Goal: Task Accomplishment & Management: Complete application form

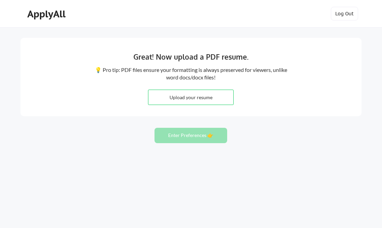
click at [198, 94] on input "file" at bounding box center [190, 97] width 85 height 15
type input "C:\fakepath\ChapmanCV.pdf"
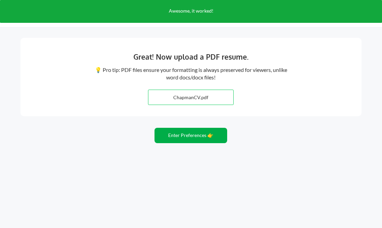
click at [183, 138] on button "Enter Preferences 👉" at bounding box center [190, 135] width 73 height 15
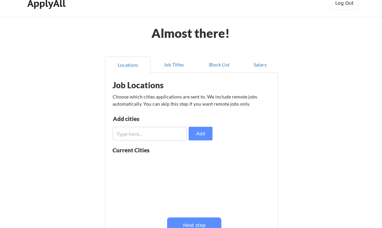
scroll to position [11, 0]
click at [174, 126] on input "input" at bounding box center [149, 133] width 74 height 14
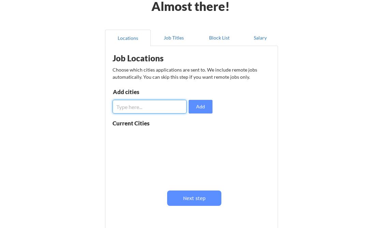
scroll to position [42, 0]
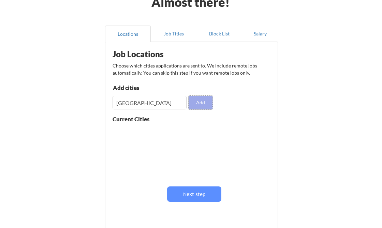
click at [203, 103] on button "Add" at bounding box center [200, 103] width 24 height 14
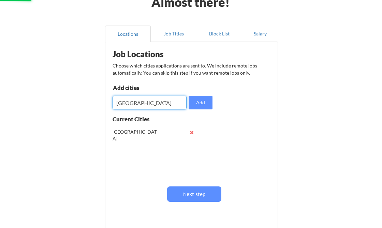
drag, startPoint x: 166, startPoint y: 103, endPoint x: 88, endPoint y: 102, distance: 78.4
click at [88, 103] on div "Almost there! Locations Job Titles Block List Salary Job Locations Choose which…" at bounding box center [191, 125] width 382 height 334
type input "London"
click at [202, 104] on button "Add" at bounding box center [200, 103] width 24 height 14
click at [156, 104] on input "input" at bounding box center [149, 103] width 74 height 14
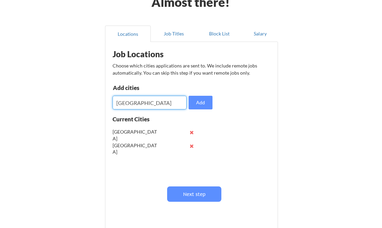
type input "Madrid"
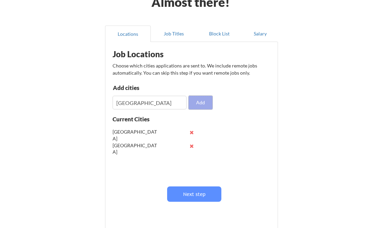
click at [200, 103] on button "Add" at bounding box center [200, 103] width 24 height 14
click at [152, 103] on input "input" at bounding box center [149, 103] width 74 height 14
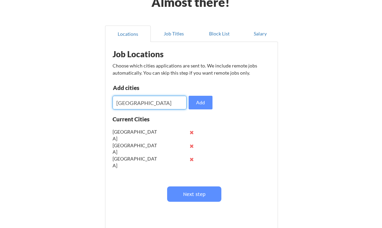
type input "Barcelona"
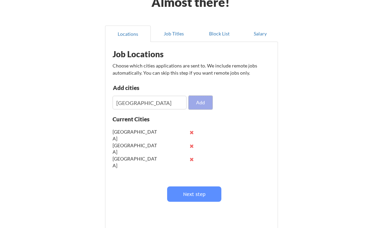
click at [195, 106] on button "Add" at bounding box center [200, 103] width 24 height 14
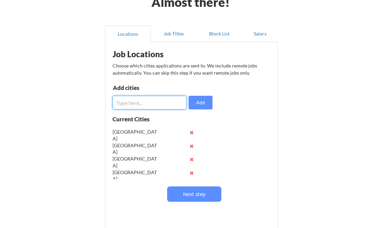
click at [148, 104] on input "input" at bounding box center [149, 103] width 74 height 14
type input "Paris"
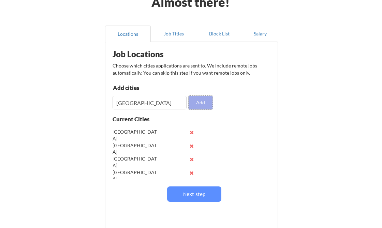
click at [207, 101] on button "Add" at bounding box center [200, 103] width 24 height 14
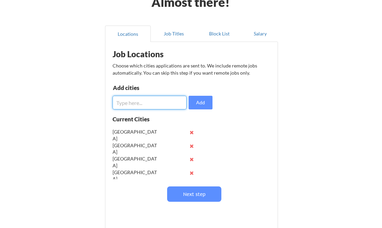
click at [143, 103] on input "input" at bounding box center [149, 103] width 74 height 14
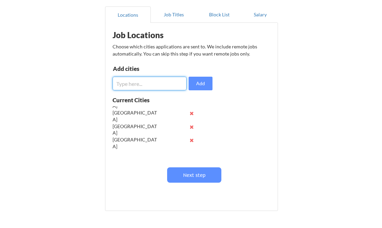
scroll to position [59, 0]
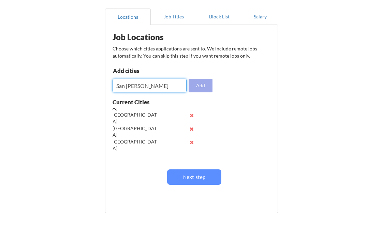
type input "San Juan"
click at [204, 82] on button "Add" at bounding box center [200, 86] width 24 height 14
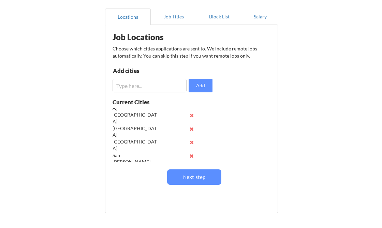
click at [157, 83] on input "input" at bounding box center [149, 86] width 74 height 14
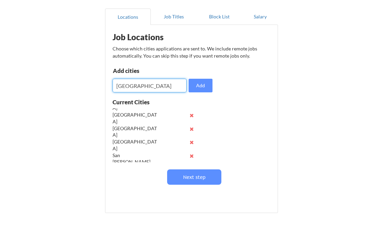
type input "Miami"
click at [192, 87] on button "Add" at bounding box center [200, 86] width 24 height 14
click at [161, 85] on input "input" at bounding box center [149, 86] width 74 height 14
type input "Los Angeles"
click at [205, 88] on button "Add" at bounding box center [200, 86] width 24 height 14
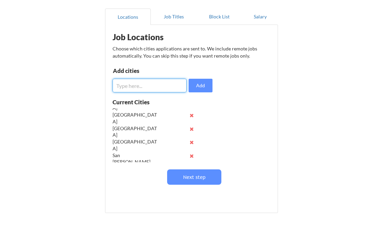
click at [151, 88] on input "input" at bounding box center [149, 86] width 74 height 14
type input "Milan"
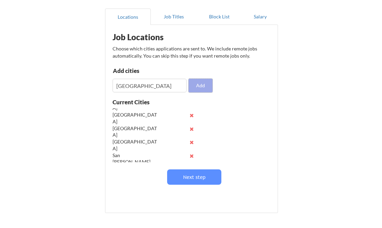
click at [203, 86] on button "Add" at bounding box center [200, 86] width 24 height 14
click at [157, 85] on input "input" at bounding box center [149, 86] width 74 height 14
type input "Rome"
click at [196, 90] on button "Add" at bounding box center [200, 86] width 24 height 14
click at [154, 82] on input "input" at bounding box center [149, 86] width 74 height 14
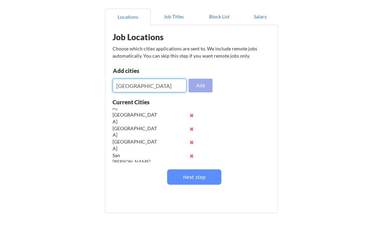
type input "Florence"
click at [199, 87] on button "Add" at bounding box center [200, 86] width 24 height 14
click at [151, 87] on input "input" at bounding box center [149, 86] width 74 height 14
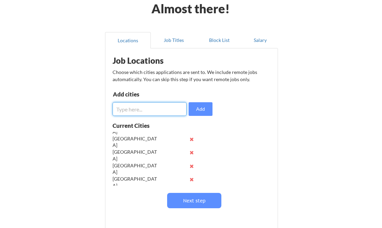
scroll to position [37, 0]
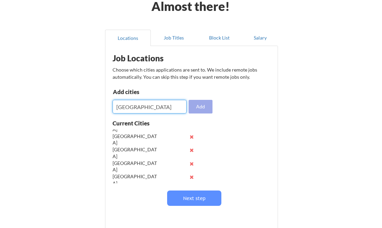
type input "Amsterdam"
click at [208, 109] on button "Add" at bounding box center [200, 107] width 24 height 14
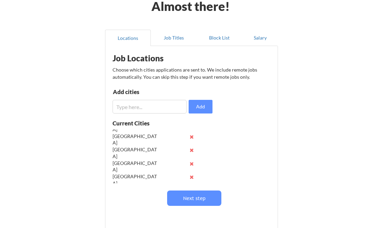
click at [159, 106] on input "input" at bounding box center [149, 107] width 74 height 14
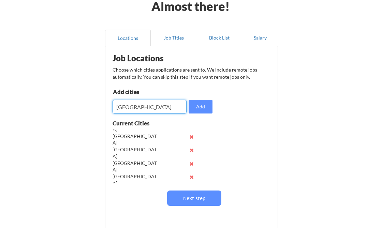
type input "Porto"
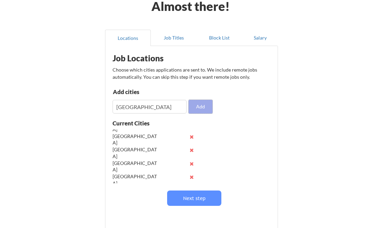
click at [202, 109] on button "Add" at bounding box center [200, 107] width 24 height 14
click at [170, 109] on input "input" at bounding box center [149, 107] width 74 height 14
type input "Buenos Aires"
click at [205, 105] on button "Add" at bounding box center [200, 107] width 24 height 14
click at [168, 106] on input "input" at bounding box center [149, 107] width 74 height 14
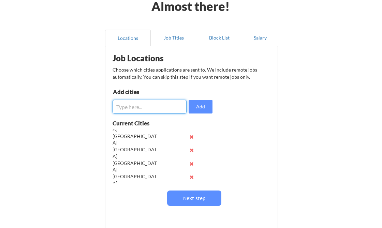
type input "X"
type input "Zurich"
click at [203, 106] on button "Add" at bounding box center [200, 107] width 24 height 14
click at [177, 105] on input "input" at bounding box center [149, 107] width 74 height 14
type input "Berlin"
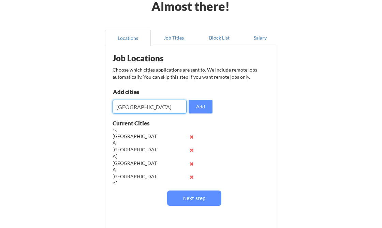
click at [209, 105] on button "Add" at bounding box center [200, 107] width 24 height 14
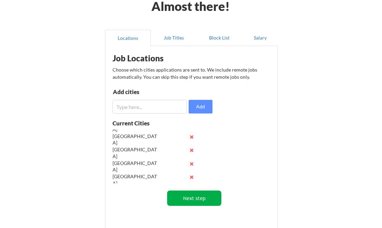
click at [202, 198] on button "Next step" at bounding box center [194, 198] width 54 height 15
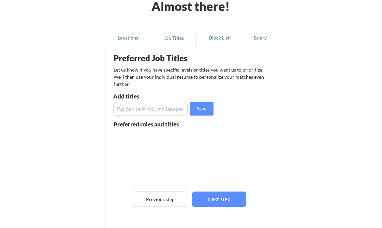
click at [162, 109] on input "input" at bounding box center [150, 109] width 74 height 14
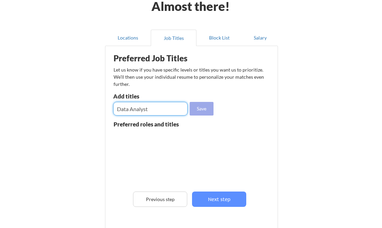
type input "Data Analyst"
click at [200, 111] on button "Save" at bounding box center [202, 109] width 24 height 14
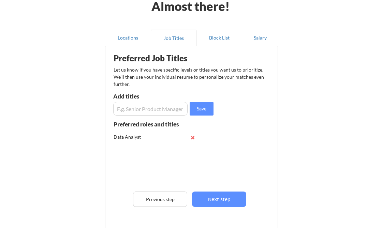
click at [164, 112] on input "input" at bounding box center [150, 109] width 74 height 14
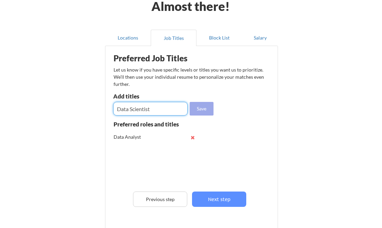
type input "Data Scientist"
click at [207, 110] on button "Save" at bounding box center [202, 109] width 24 height 14
click at [173, 108] on input "input" at bounding box center [150, 109] width 74 height 14
type input "Risk Analyst"
click at [197, 110] on button "Save" at bounding box center [202, 109] width 24 height 14
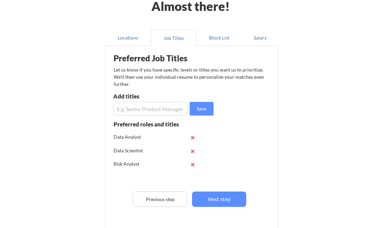
click at [166, 109] on input "input" at bounding box center [150, 109] width 74 height 14
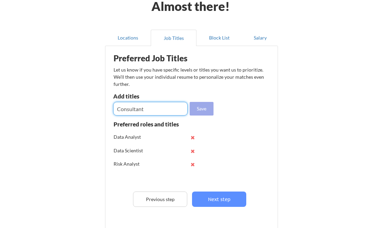
type input "Consultant"
click at [203, 109] on button "Save" at bounding box center [202, 109] width 24 height 14
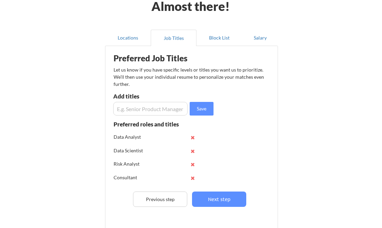
click at [173, 109] on input "input" at bounding box center [150, 109] width 74 height 14
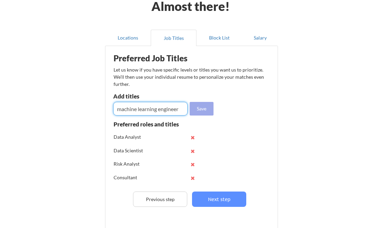
type input "machine learning engineer"
click at [204, 108] on button "Save" at bounding box center [202, 109] width 24 height 14
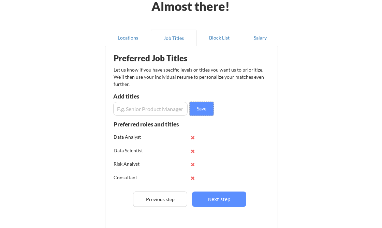
click at [146, 101] on div "Add titles" at bounding box center [149, 97] width 73 height 9
click at [145, 105] on input "input" at bounding box center [150, 109] width 74 height 14
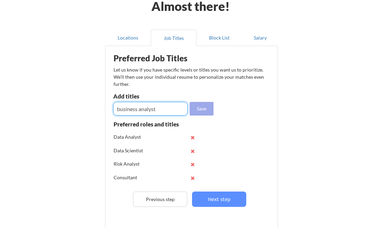
type input "business analyst"
click at [202, 111] on button "Save" at bounding box center [202, 109] width 24 height 14
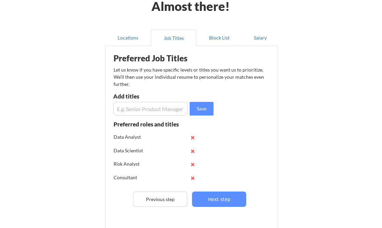
click at [171, 111] on input "input" at bounding box center [150, 109] width 74 height 14
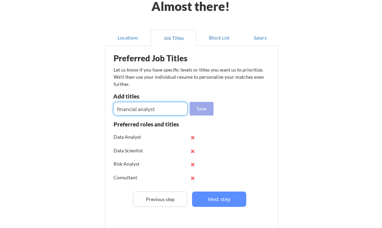
type input "financial analyst"
click at [206, 109] on button "Save" at bounding box center [202, 109] width 24 height 14
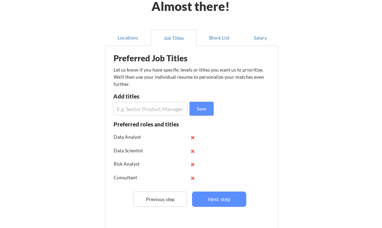
click at [168, 112] on input "input" at bounding box center [150, 109] width 74 height 14
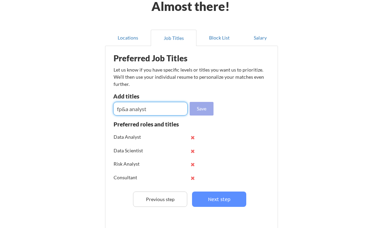
type input "fp&a analyst"
click at [205, 109] on button "Save" at bounding box center [202, 109] width 24 height 14
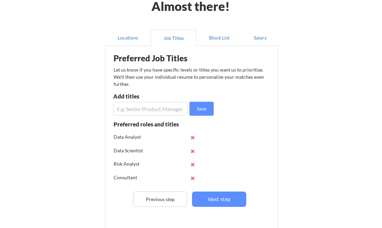
click at [161, 106] on input "input" at bounding box center [150, 109] width 74 height 14
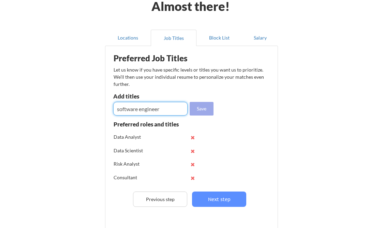
type input "software engineer"
click at [198, 105] on button "Save" at bounding box center [202, 109] width 24 height 14
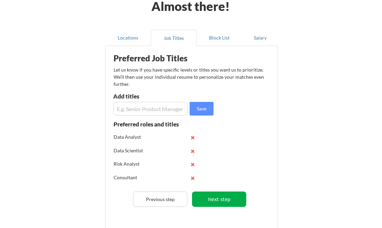
click at [214, 199] on button "Next step" at bounding box center [219, 199] width 54 height 15
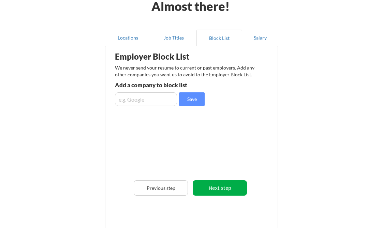
click at [216, 190] on button "Next step" at bounding box center [220, 187] width 54 height 15
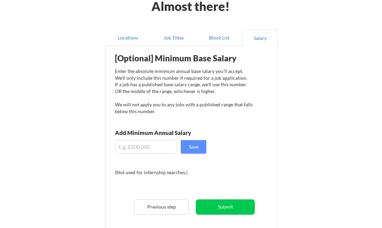
click at [161, 147] on input "input" at bounding box center [146, 147] width 62 height 14
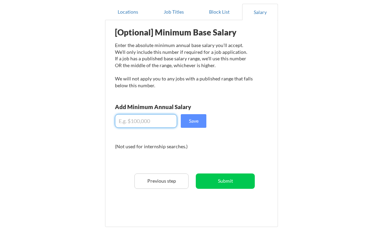
scroll to position [64, 0]
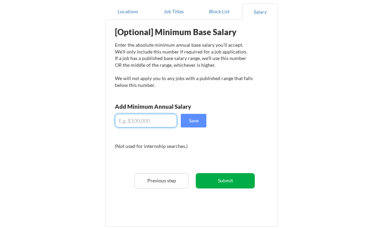
click at [211, 181] on button "Submit" at bounding box center [225, 180] width 59 height 15
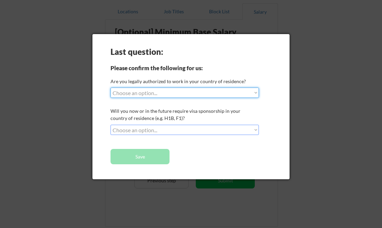
click at [197, 93] on select "Choose an option... Yes, I am a US Citizen Yes, I am a Canadian Citizen Yes, I …" at bounding box center [184, 93] width 148 height 10
select select ""yes__i_am_a_us_citizen""
click at [110, 88] on select "Choose an option... Yes, I am a US Citizen Yes, I am a Canadian Citizen Yes, I …" at bounding box center [184, 93] width 148 height 10
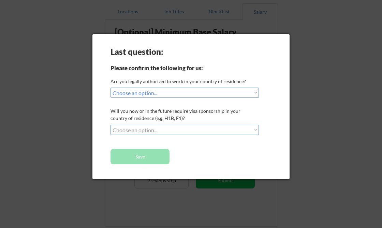
click at [181, 126] on select "Choose an option... No, I will not need sponsorship Yes, I will need sponsorship" at bounding box center [184, 130] width 148 height 10
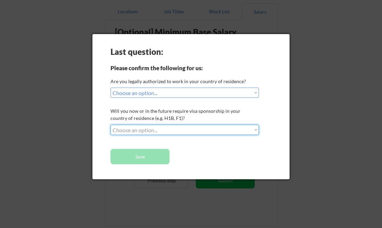
select select ""no__i_will_not_need_sponsorship""
click at [110, 125] on select "Choose an option... No, I will not need sponsorship Yes, I will need sponsorship" at bounding box center [184, 130] width 148 height 10
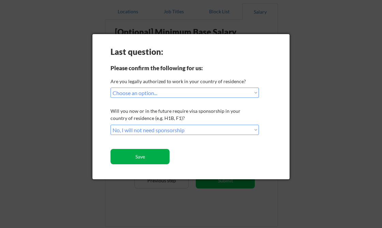
click at [151, 155] on button "Save" at bounding box center [139, 156] width 59 height 15
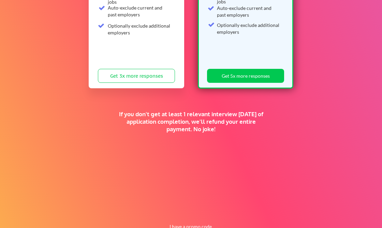
scroll to position [160, 0]
